Goal: Find specific page/section: Find specific page/section

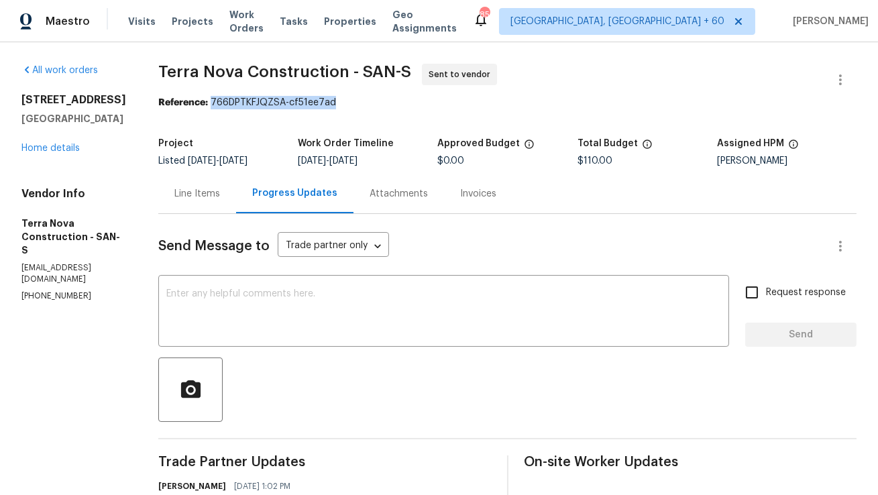
copy div "766DPTKFJQZSA-cf51ee7ad"
drag, startPoint x: 247, startPoint y: 102, endPoint x: 377, endPoint y: 107, distance: 130.2
click at [377, 107] on div "Reference: 766DPTKFJQZSA-cf51ee7ad" at bounding box center [507, 102] width 698 height 13
